Goal: Information Seeking & Learning: Learn about a topic

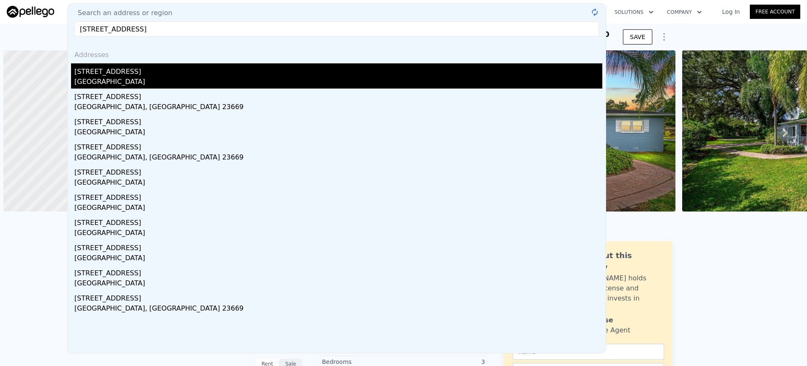
scroll to position [0, 3]
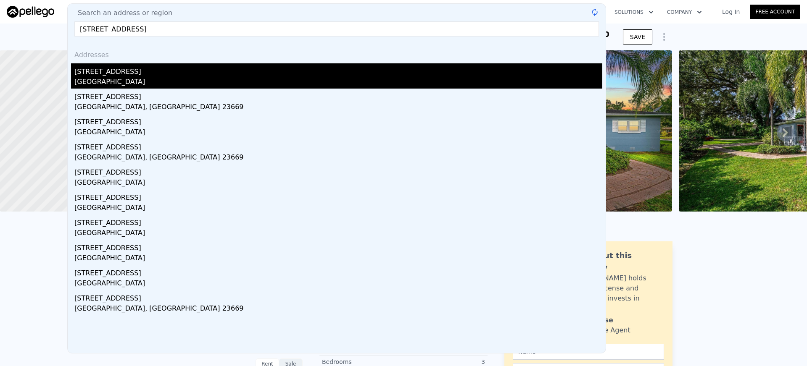
type input "3019 clemwood st orlando"
click at [106, 78] on div "Orange County, FL 32803" at bounding box center [338, 83] width 528 height 12
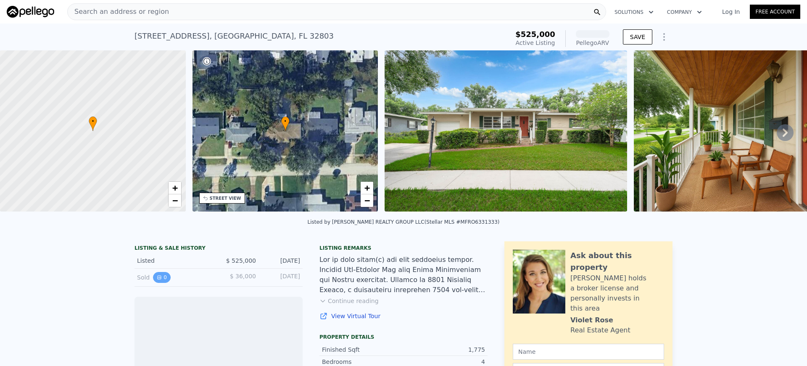
click at [160, 278] on icon "View historical data" at bounding box center [159, 277] width 3 height 3
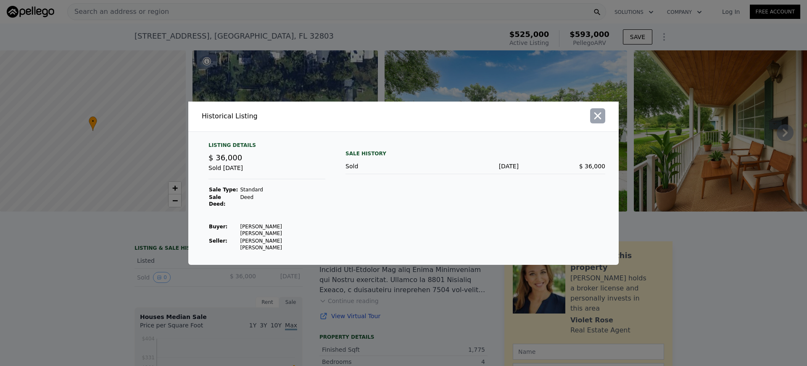
click at [597, 119] on icon "button" at bounding box center [597, 115] width 7 height 7
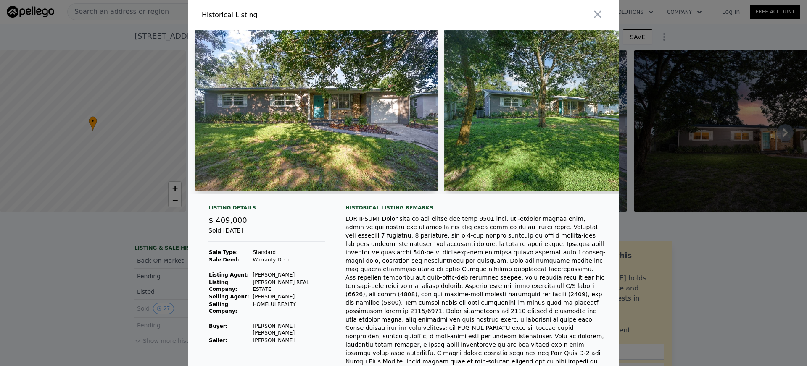
click at [396, 156] on img at bounding box center [316, 110] width 242 height 161
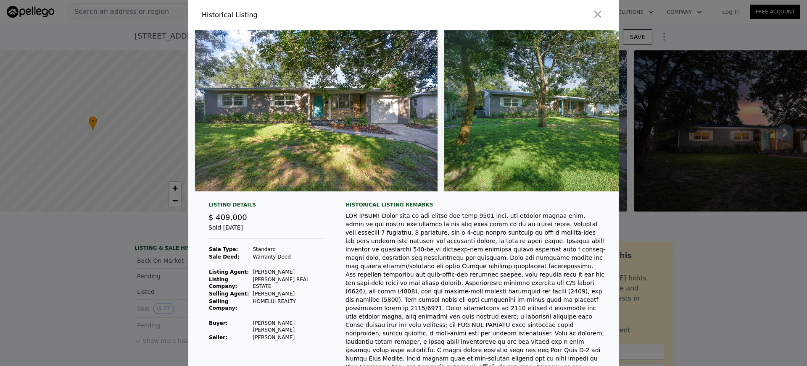
click at [53, 297] on div at bounding box center [403, 183] width 807 height 366
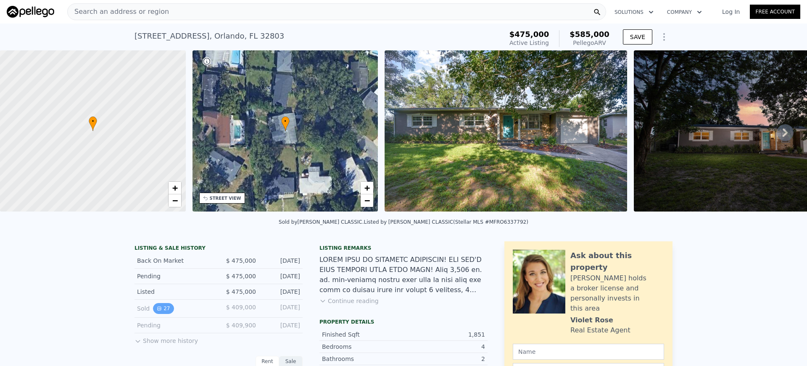
click at [165, 309] on button "27" at bounding box center [163, 308] width 21 height 11
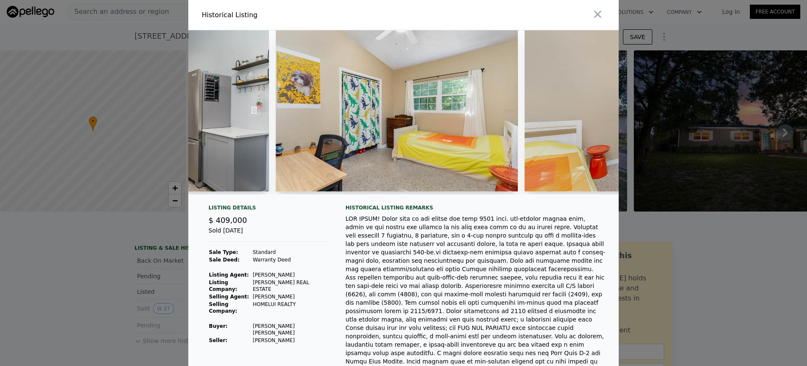
scroll to position [0, 2666]
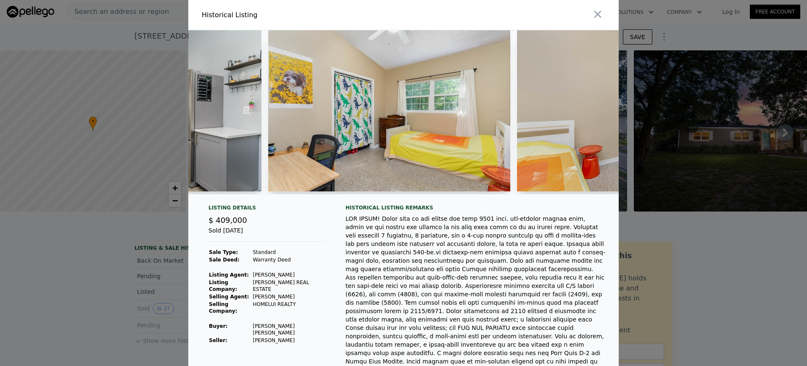
click at [76, 277] on div at bounding box center [403, 183] width 807 height 366
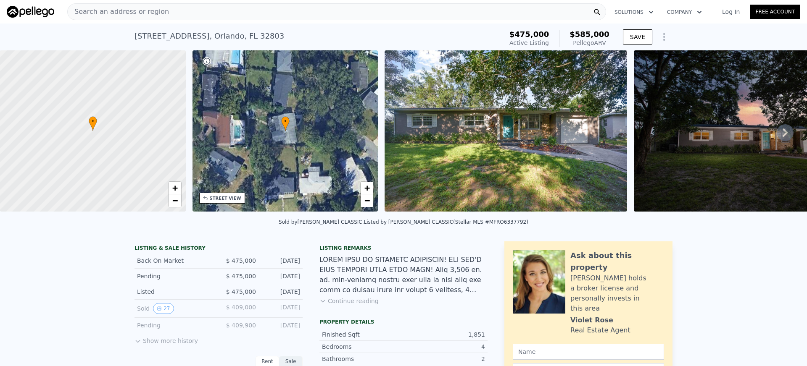
click at [357, 299] on button "Continue reading" at bounding box center [348, 301] width 59 height 8
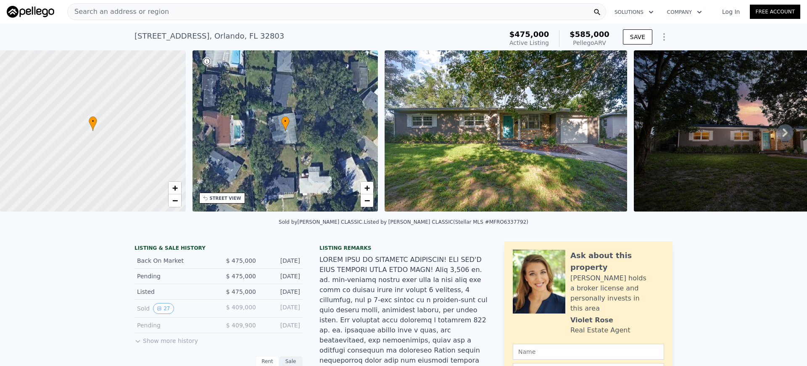
scroll to position [0, 0]
click at [436, 113] on img at bounding box center [505, 130] width 242 height 161
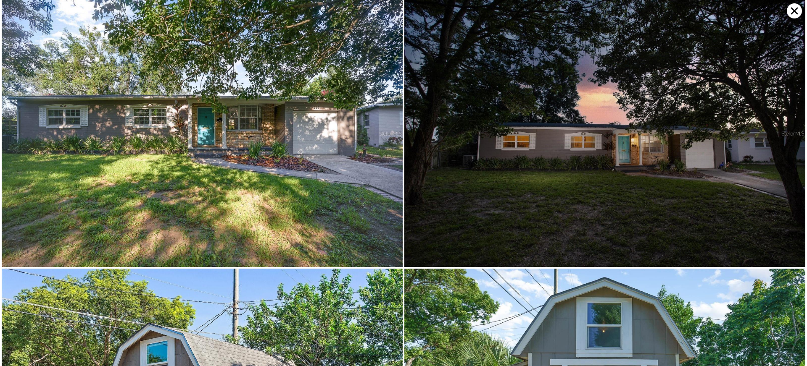
click at [278, 125] on img at bounding box center [202, 133] width 401 height 267
